Goal: Find specific page/section: Find specific page/section

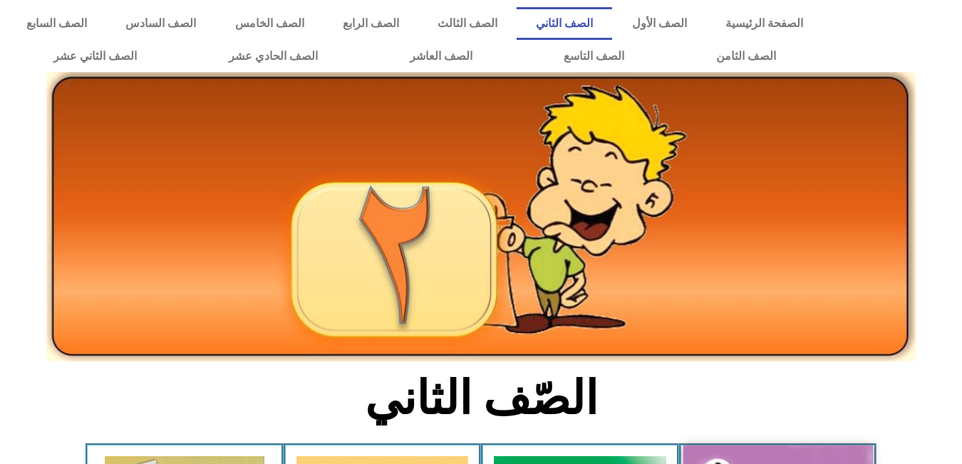
click at [612, 16] on link "الصف الثاني" at bounding box center [565, 23] width 96 height 33
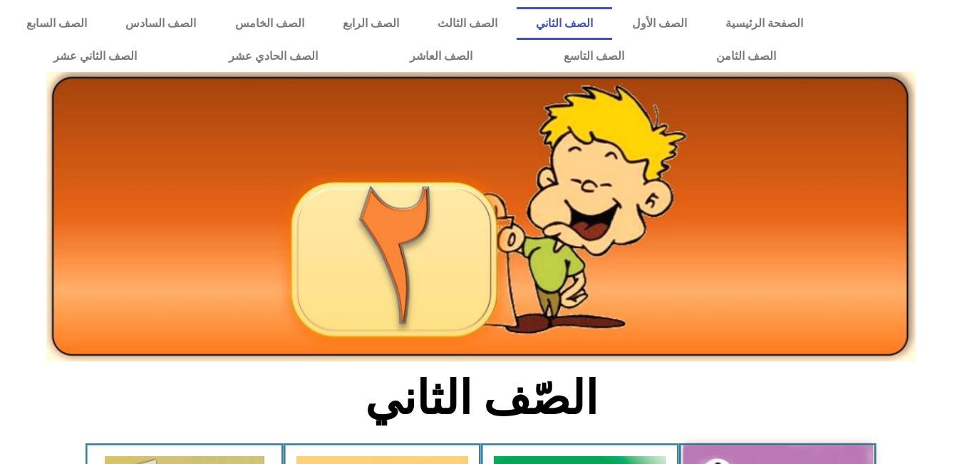
click at [940, 334] on section at bounding box center [481, 249] width 962 height 239
